Goal: Task Accomplishment & Management: Manage account settings

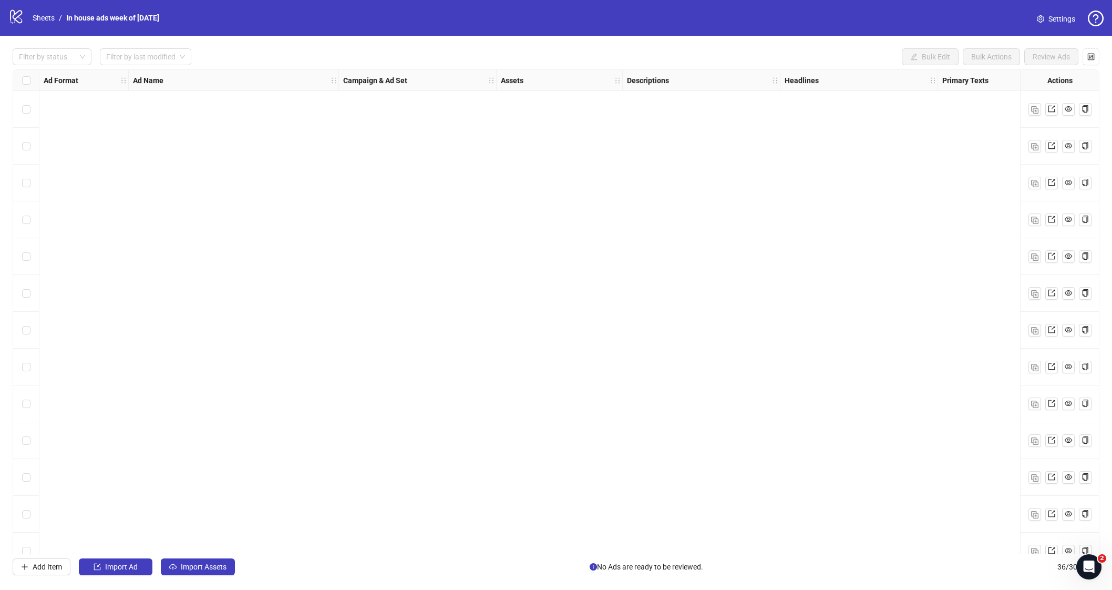
scroll to position [861, 316]
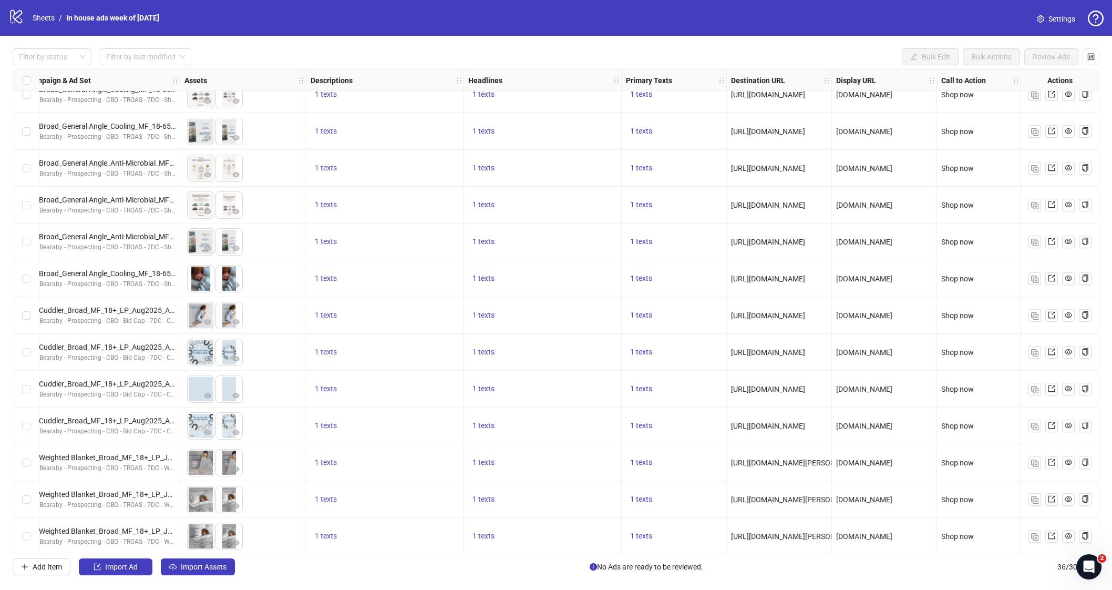
click at [16, 18] on icon at bounding box center [16, 17] width 12 height 14
click at [58, 17] on ol "Sheets / In house ads week of [DATE]" at bounding box center [96, 18] width 127 height 12
click at [55, 14] on link "Sheets" at bounding box center [43, 18] width 26 height 12
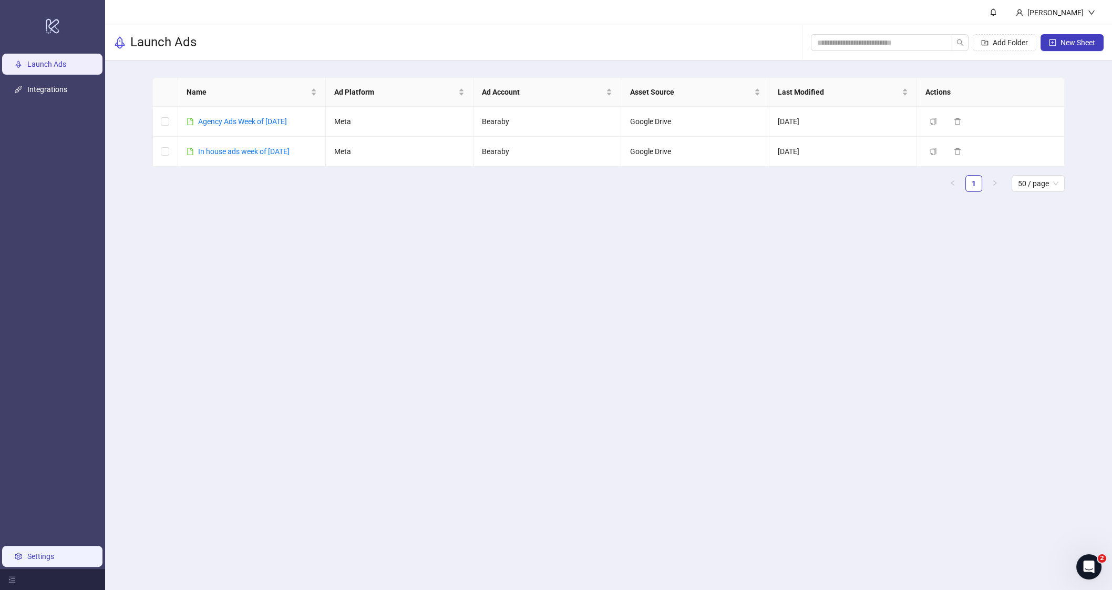
click at [36, 559] on link "Settings" at bounding box center [40, 556] width 27 height 8
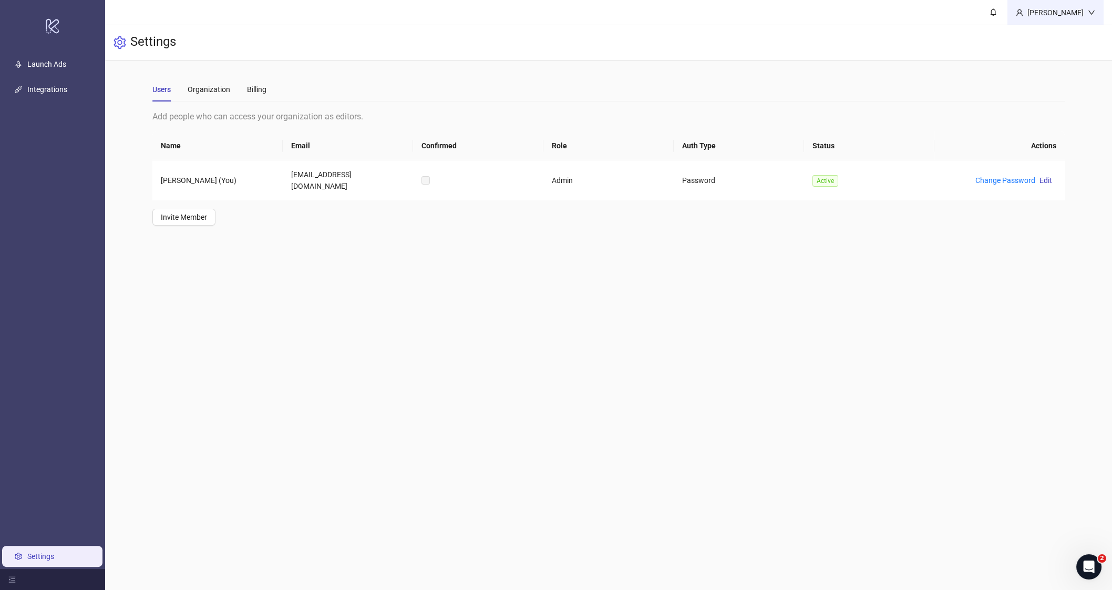
click at [1048, 12] on div "[PERSON_NAME]" at bounding box center [1056, 13] width 65 height 12
click at [1049, 12] on div "[PERSON_NAME]" at bounding box center [1056, 13] width 65 height 12
click at [282, 90] on div "Users Organization Billing" at bounding box center [608, 89] width 913 height 24
click at [273, 86] on div "Users Organization Billing" at bounding box center [608, 89] width 913 height 24
click at [272, 85] on div "Users Organization Billing" at bounding box center [608, 89] width 913 height 24
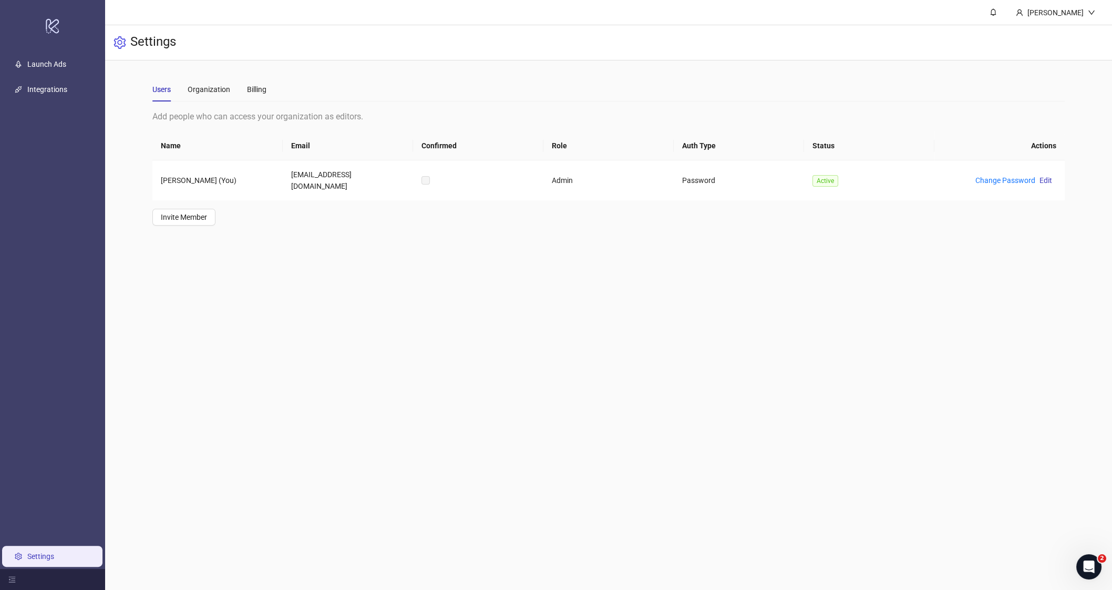
click at [269, 84] on div "Users Organization Billing" at bounding box center [608, 89] width 913 height 24
click at [268, 85] on div "Users Organization Billing" at bounding box center [608, 89] width 913 height 24
click at [263, 86] on div "Billing" at bounding box center [256, 90] width 19 height 12
